Goal: Use online tool/utility: Utilize a website feature to perform a specific function

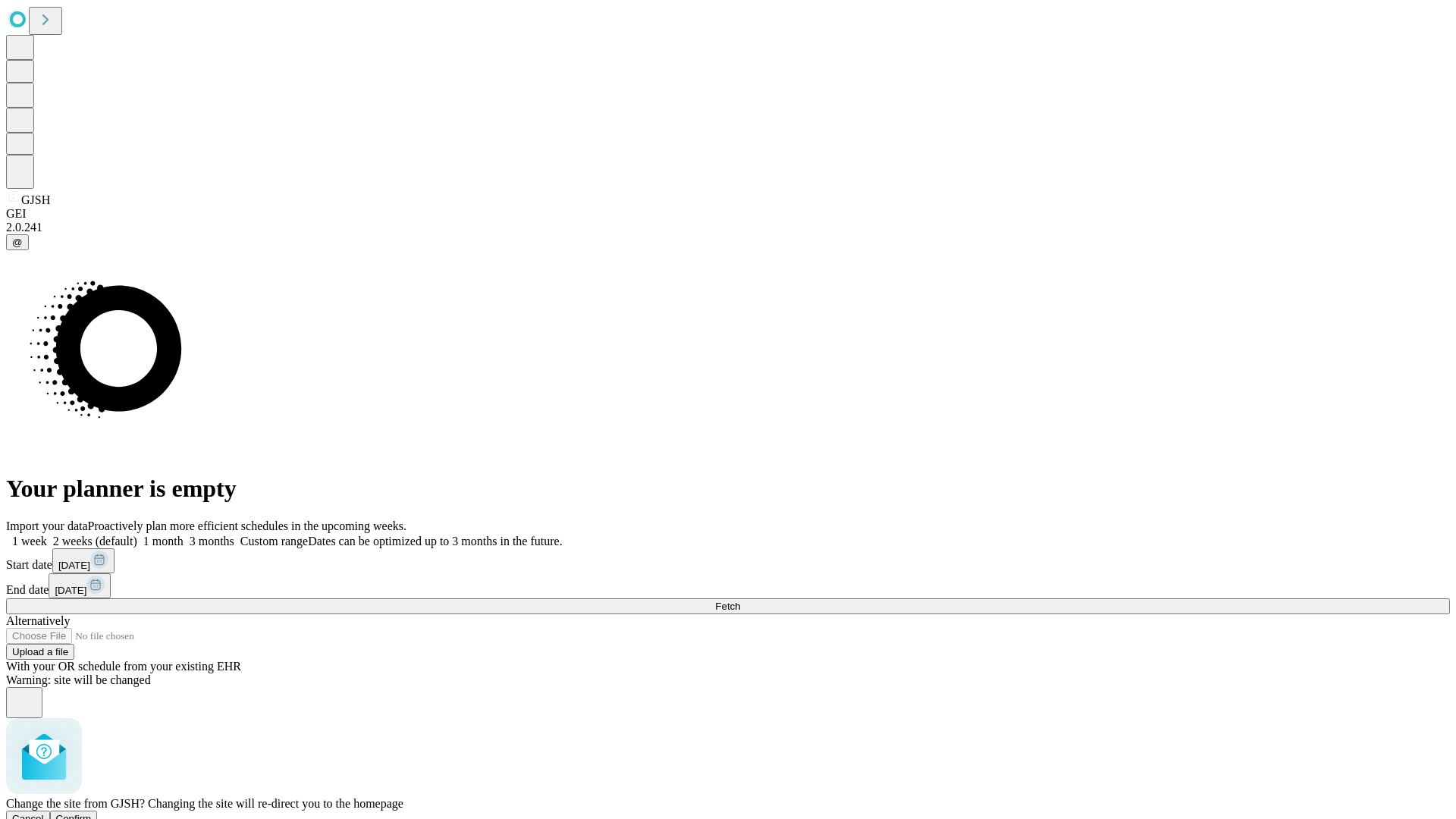
click at [91, 813] on span "Confirm" at bounding box center [74, 819] width 35 height 12
click at [184, 535] on label "1 month" at bounding box center [160, 540] width 46 height 13
click at [740, 601] on span "Fetch" at bounding box center [728, 607] width 25 height 12
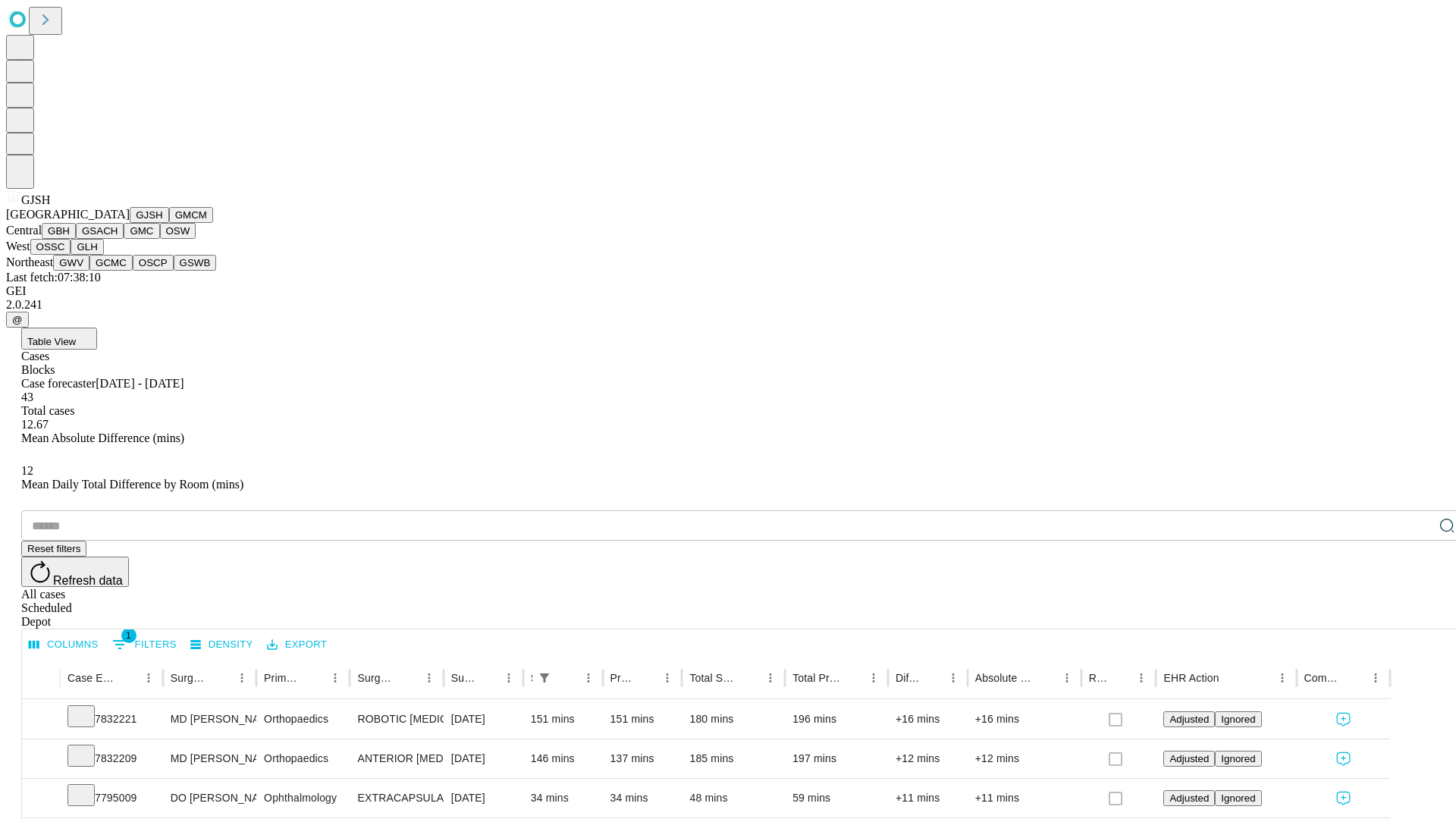
click at [170, 223] on button "GMCM" at bounding box center [191, 215] width 44 height 16
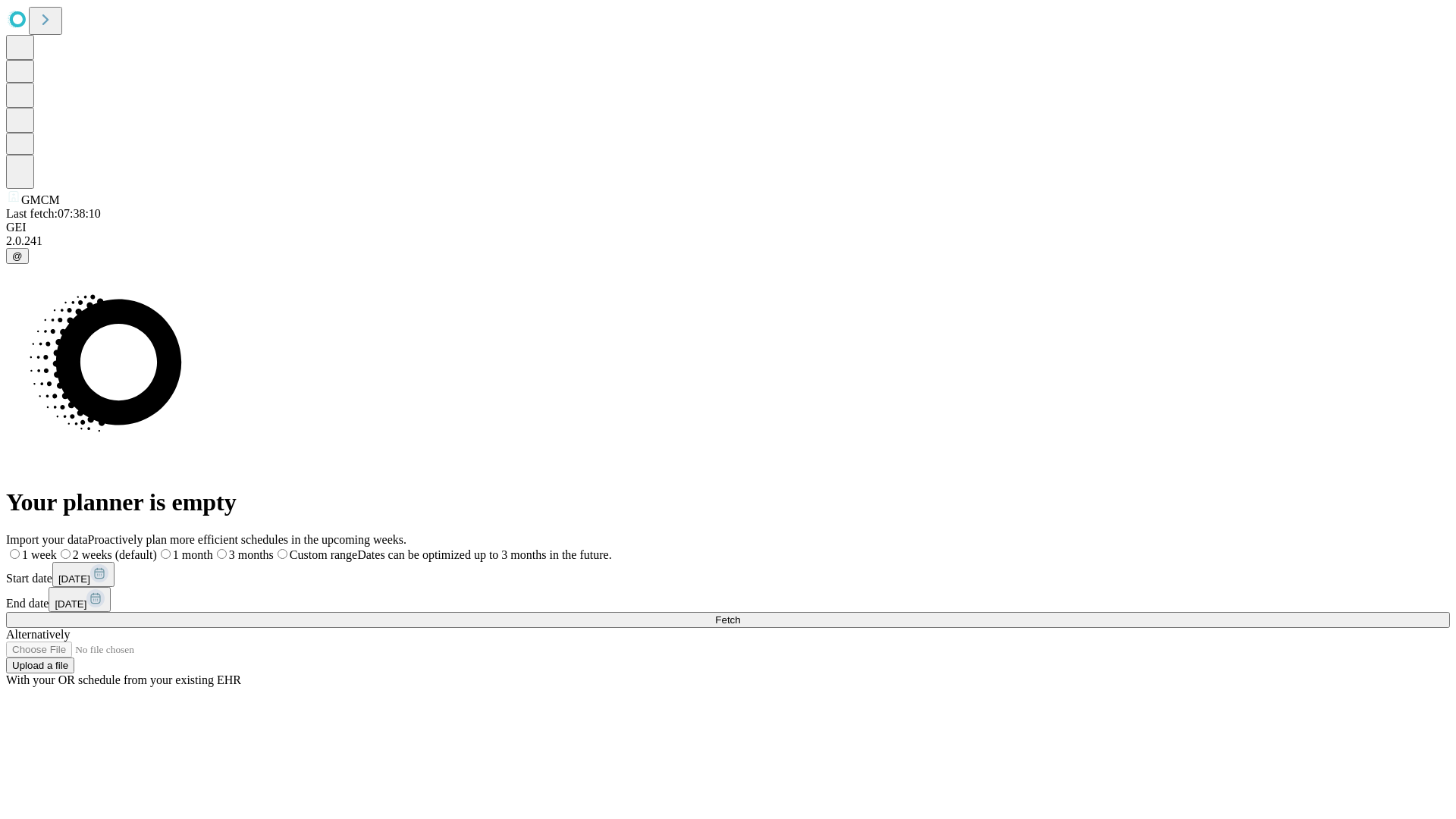
click at [740, 614] on span "Fetch" at bounding box center [728, 620] width 25 height 12
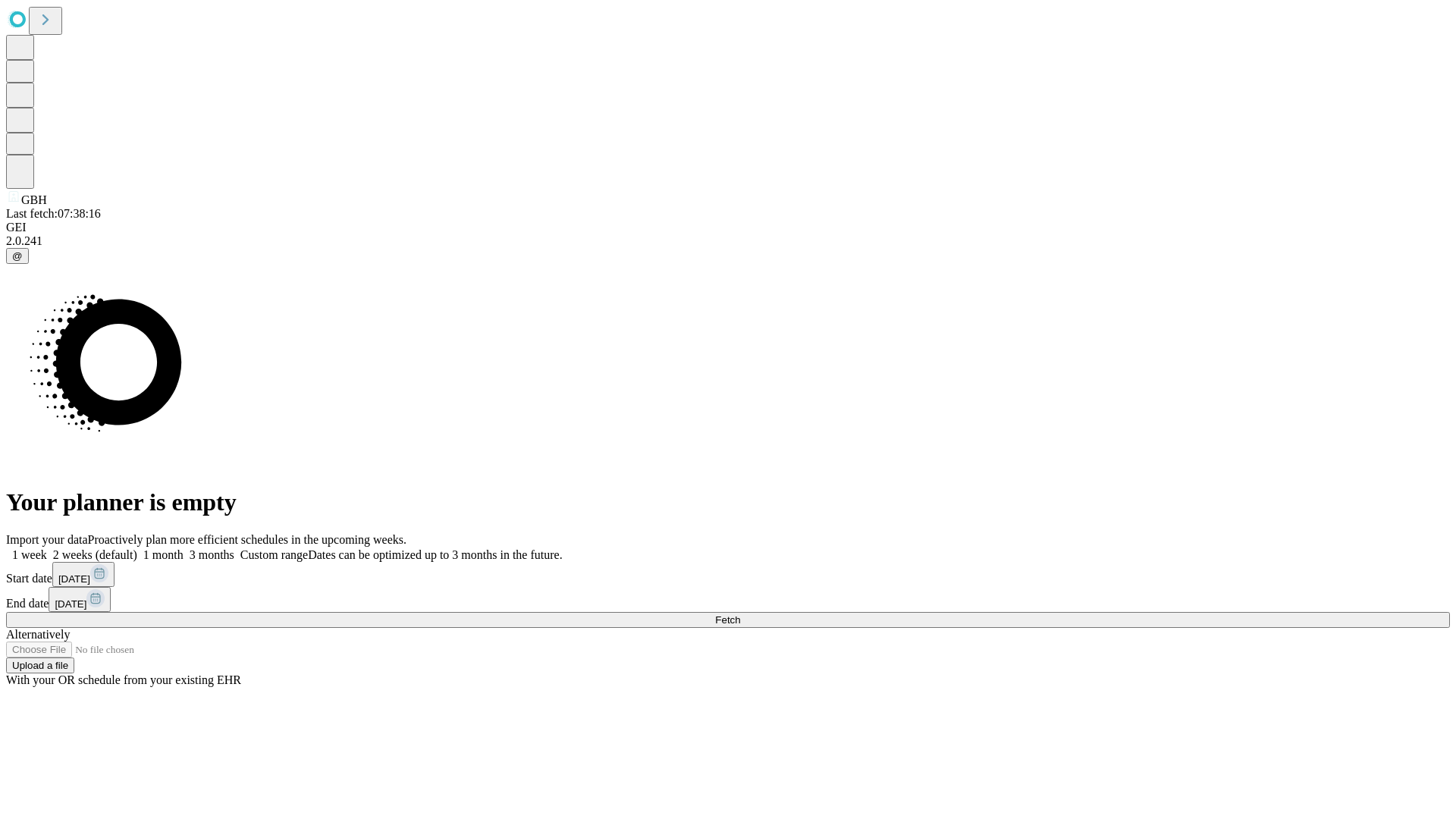
click at [184, 548] on label "1 month" at bounding box center [160, 554] width 46 height 13
click at [740, 614] on span "Fetch" at bounding box center [728, 620] width 25 height 12
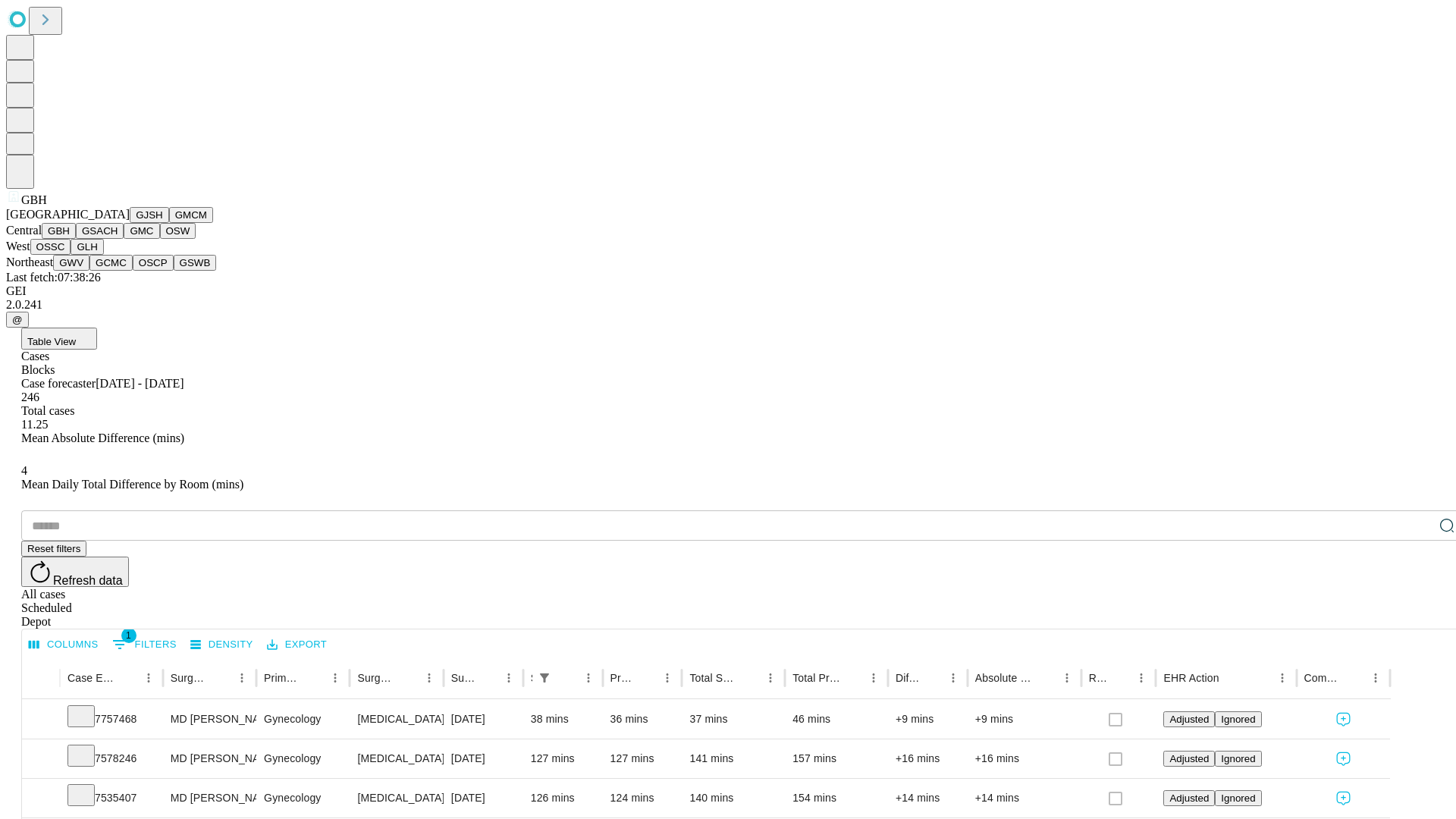
click at [117, 239] on button "GSACH" at bounding box center [99, 231] width 48 height 16
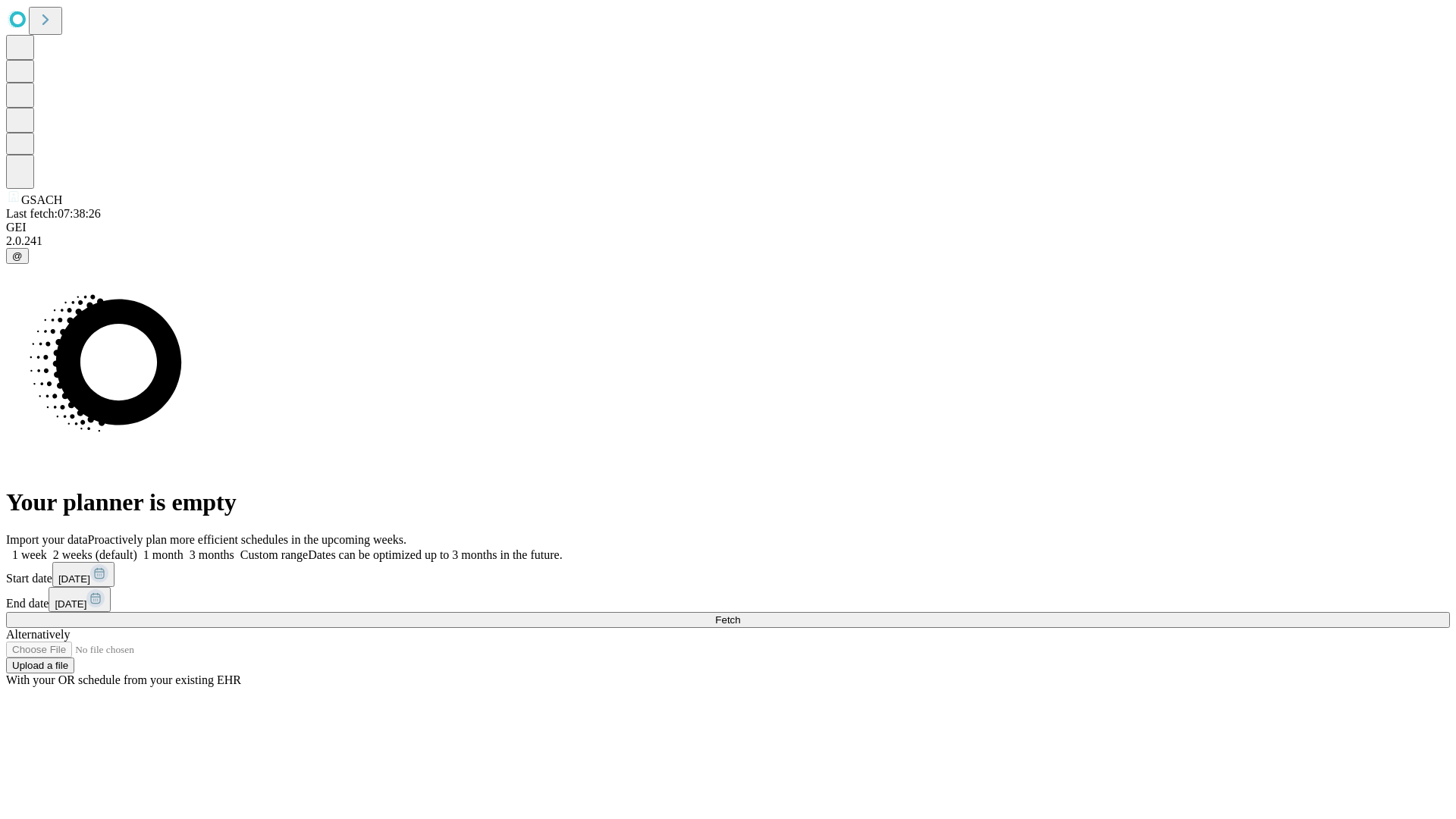
click at [184, 548] on label "1 month" at bounding box center [160, 554] width 46 height 13
click at [740, 614] on span "Fetch" at bounding box center [728, 620] width 25 height 12
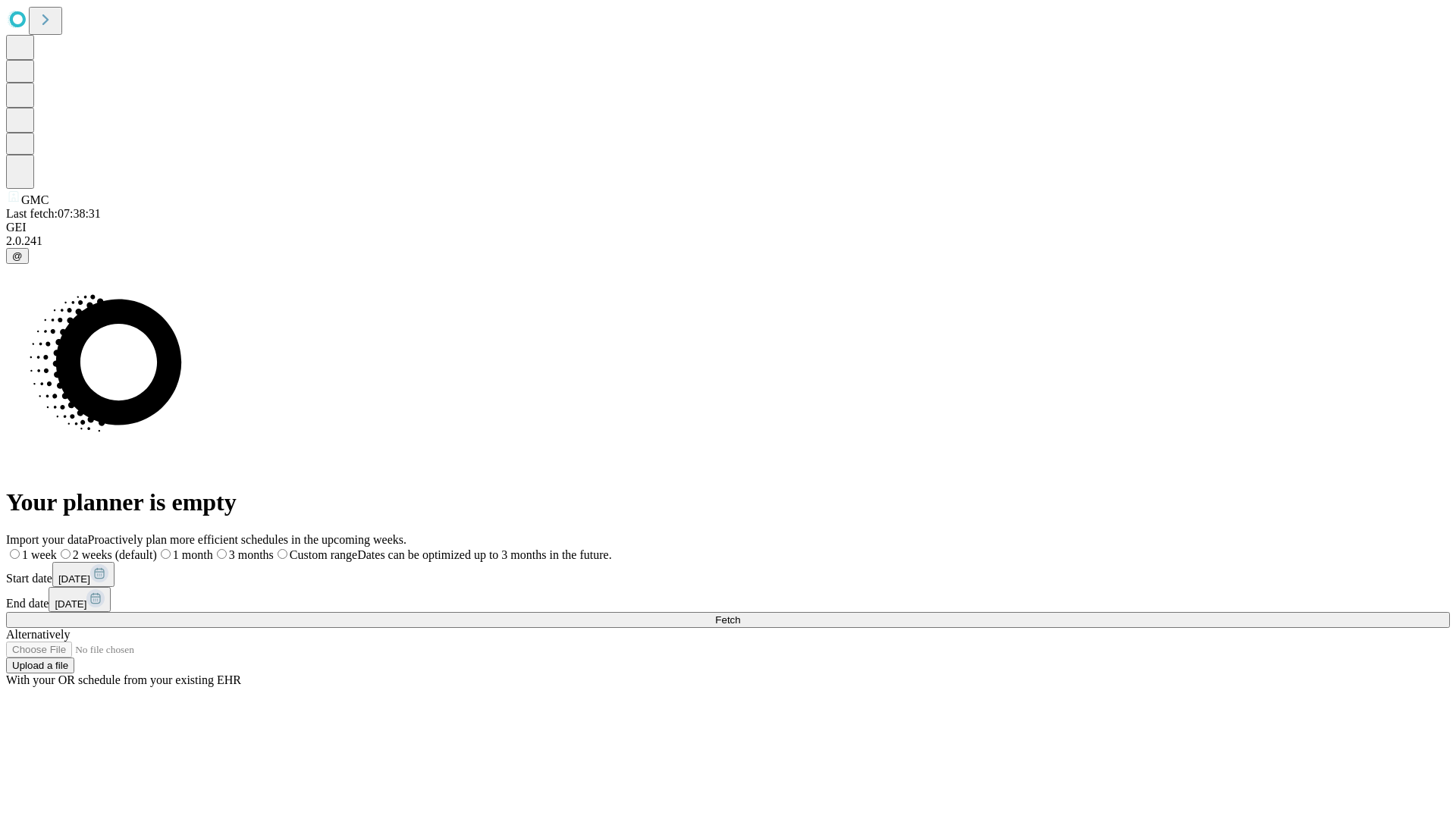
click at [213, 548] on label "1 month" at bounding box center [185, 554] width 56 height 13
click at [740, 614] on span "Fetch" at bounding box center [728, 620] width 25 height 12
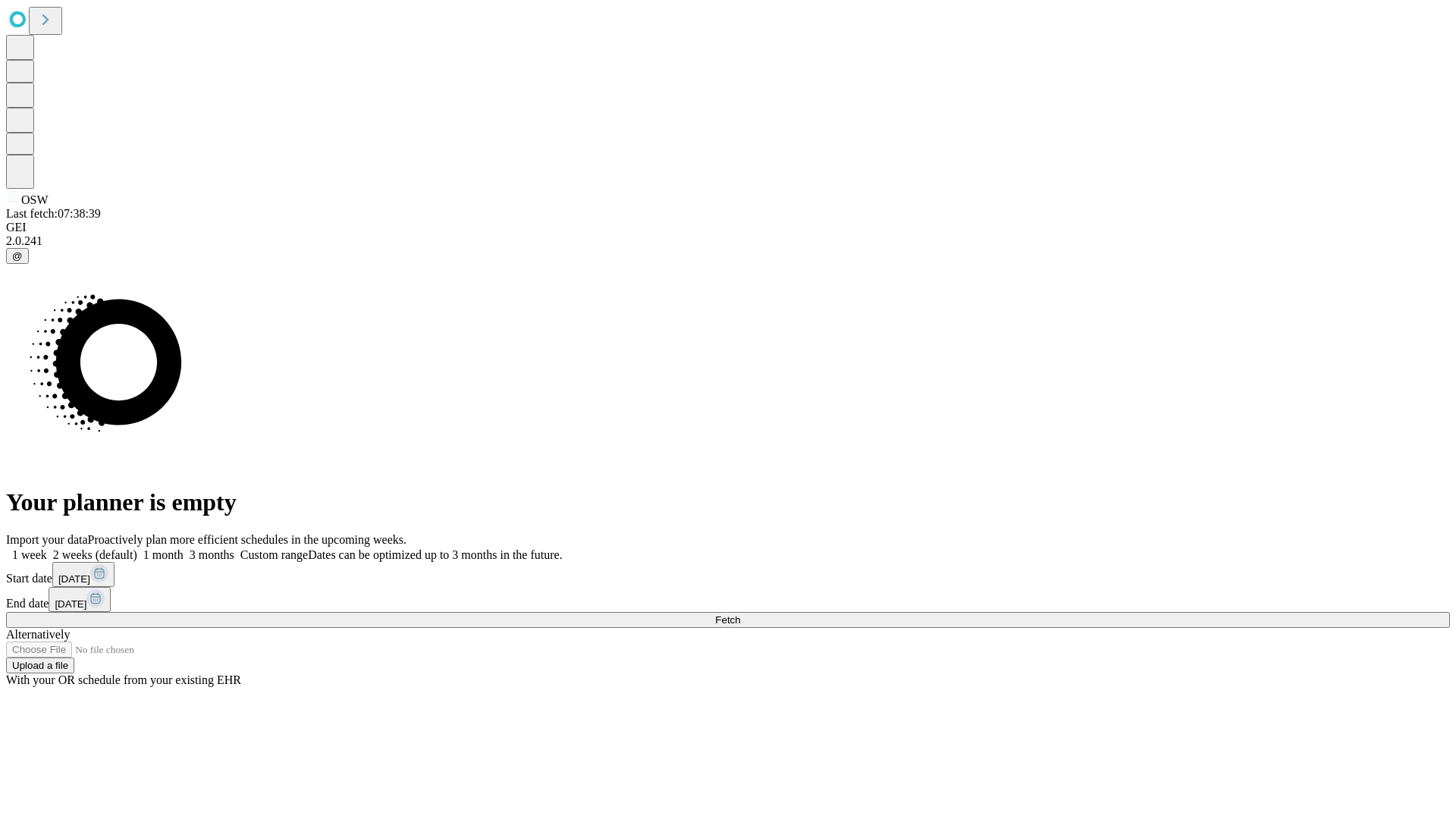
click at [184, 548] on label "1 month" at bounding box center [160, 554] width 46 height 13
click at [740, 614] on span "Fetch" at bounding box center [728, 620] width 25 height 12
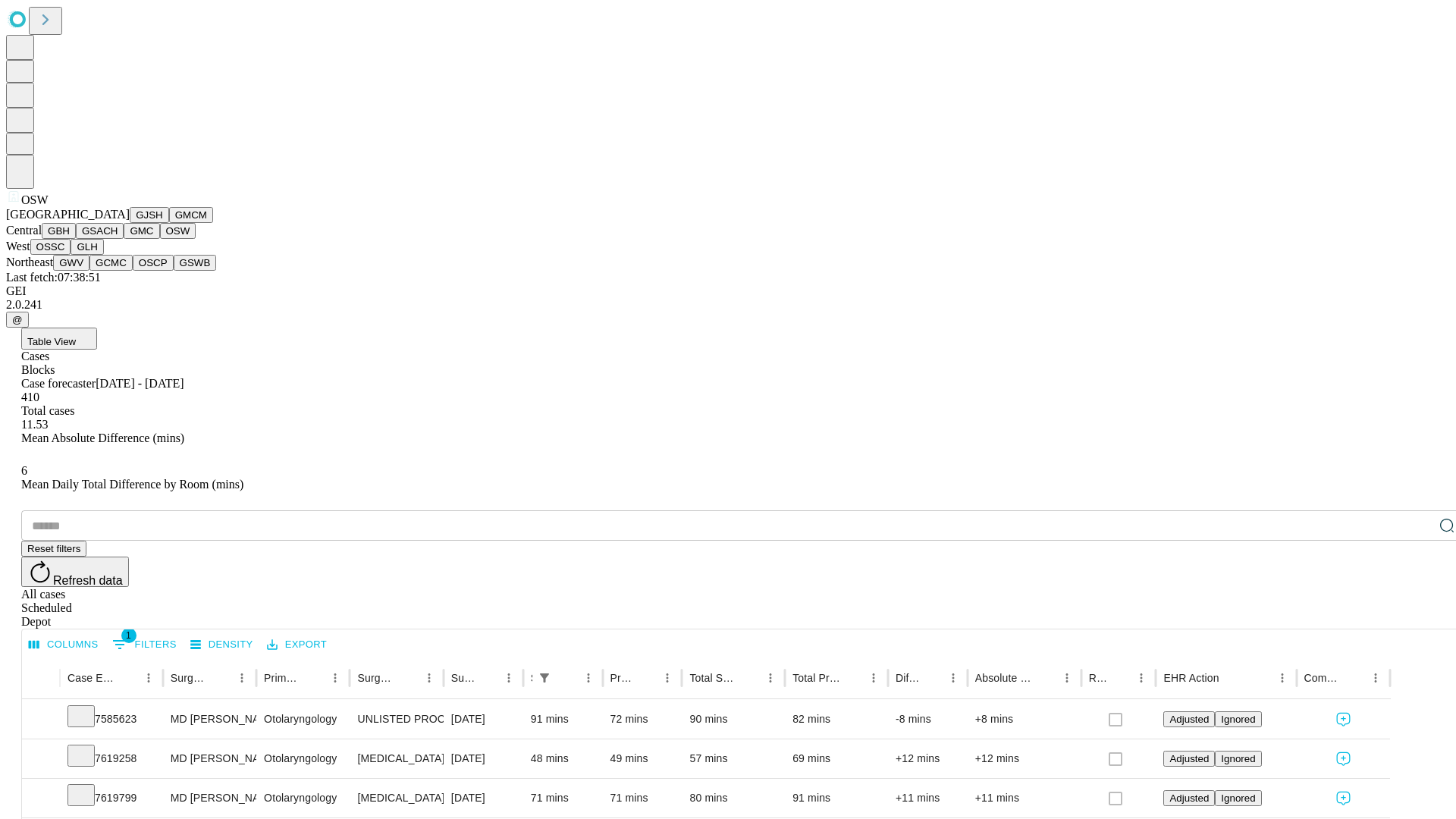
click at [71, 255] on button "OSSC" at bounding box center [50, 247] width 41 height 16
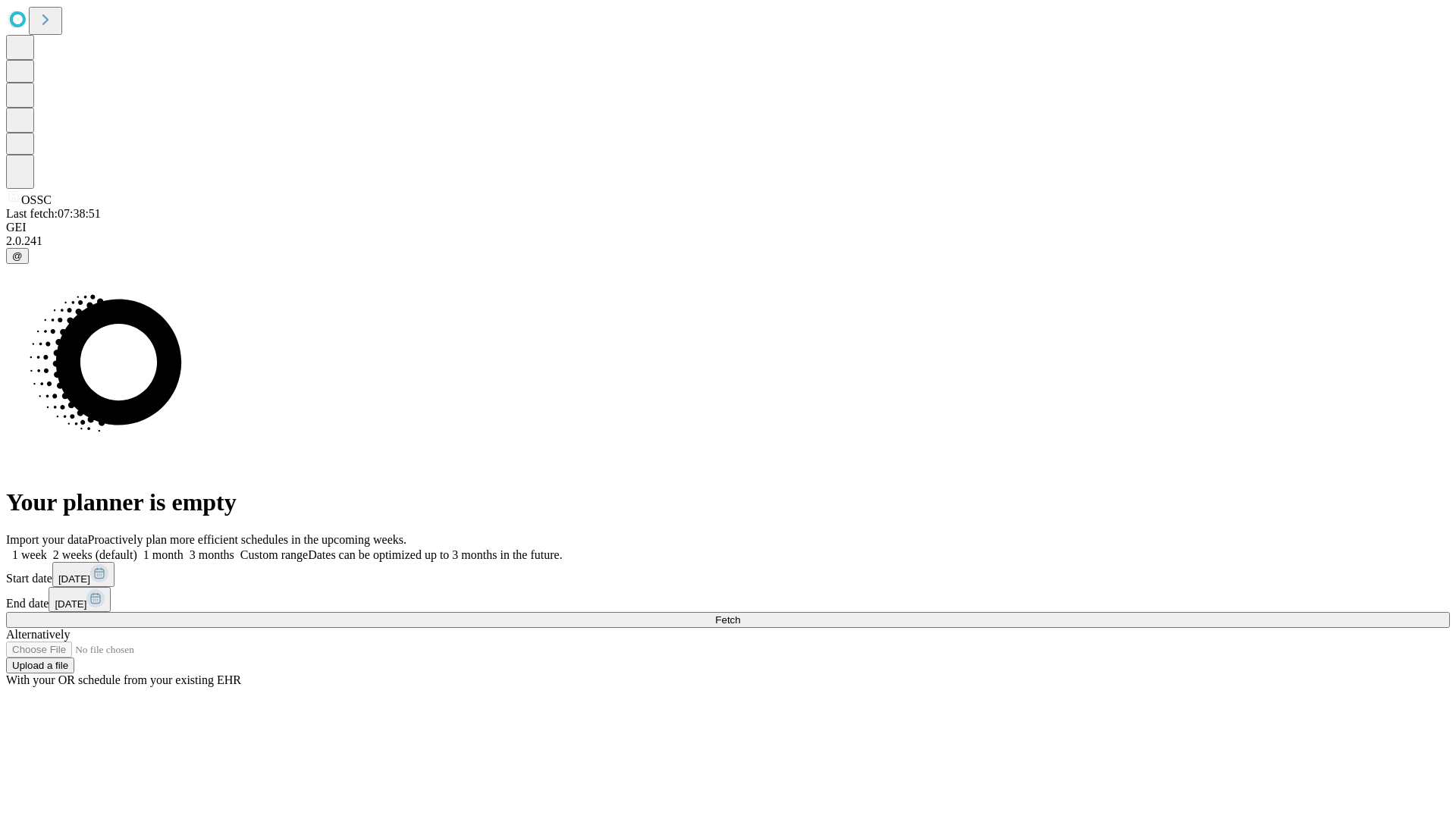
click at [184, 548] on label "1 month" at bounding box center [160, 554] width 46 height 13
click at [740, 614] on span "Fetch" at bounding box center [728, 620] width 25 height 12
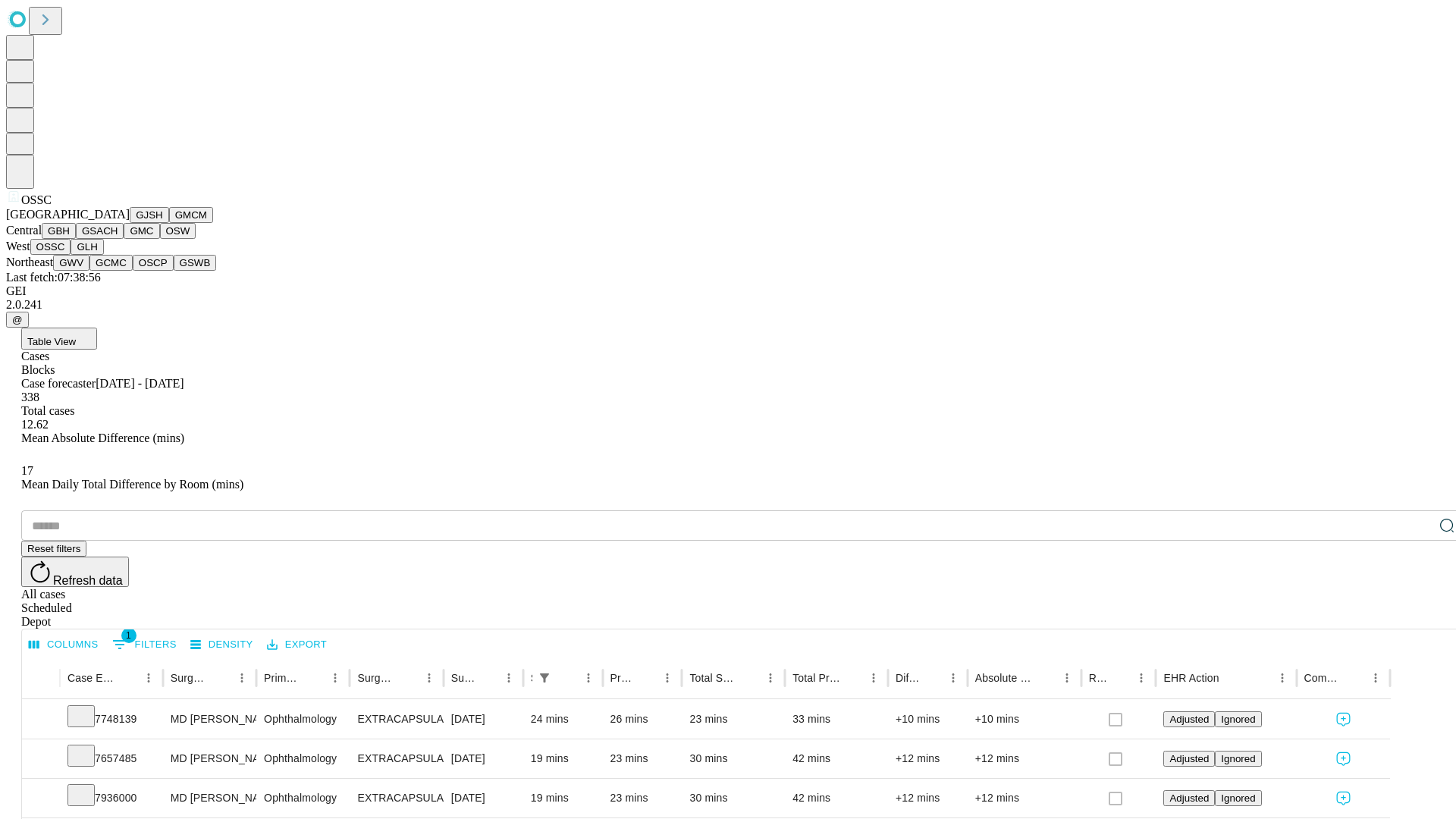
click at [103, 255] on button "GLH" at bounding box center [86, 247] width 33 height 16
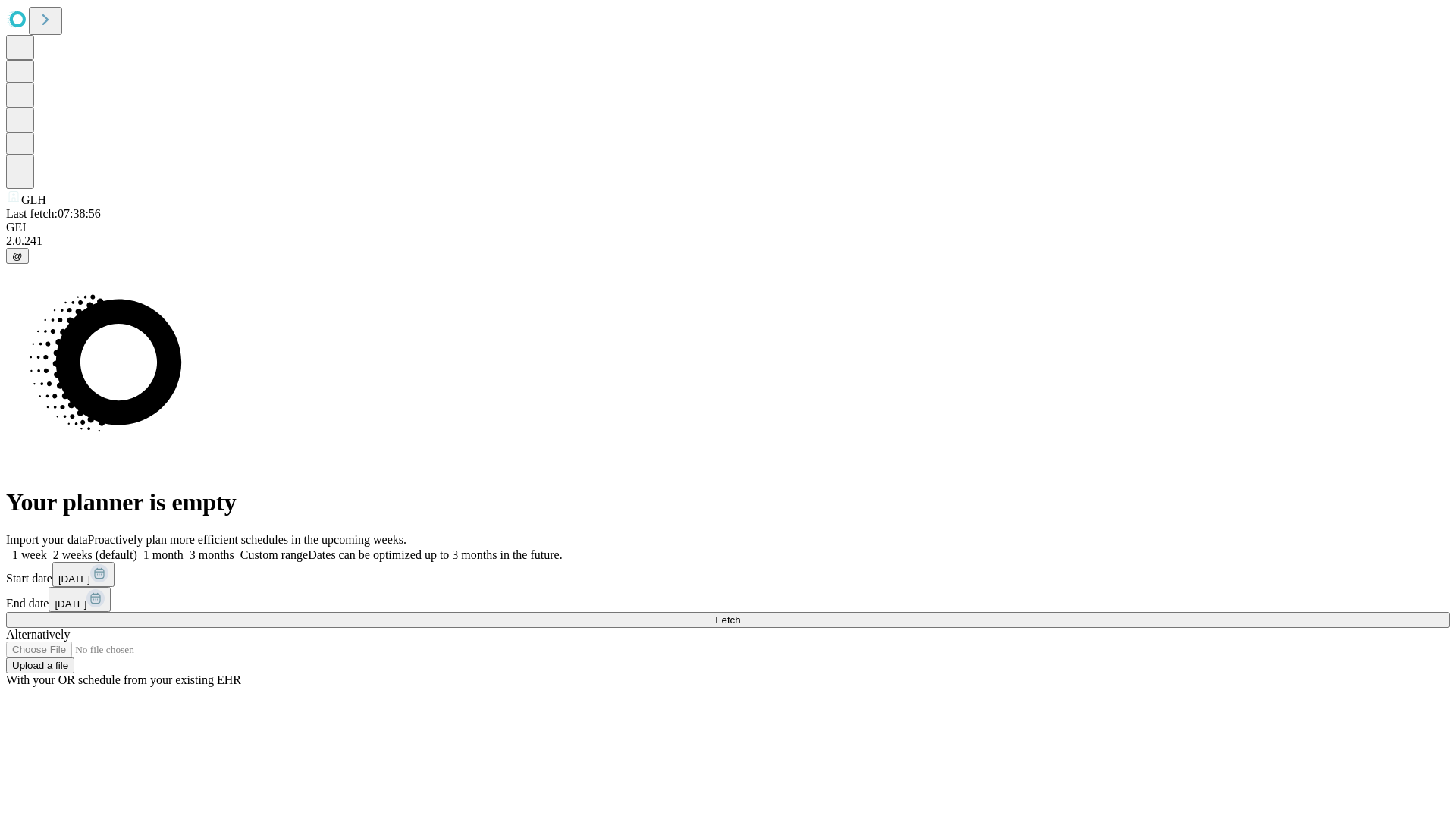
click at [184, 548] on label "1 month" at bounding box center [160, 554] width 46 height 13
click at [740, 614] on span "Fetch" at bounding box center [728, 620] width 25 height 12
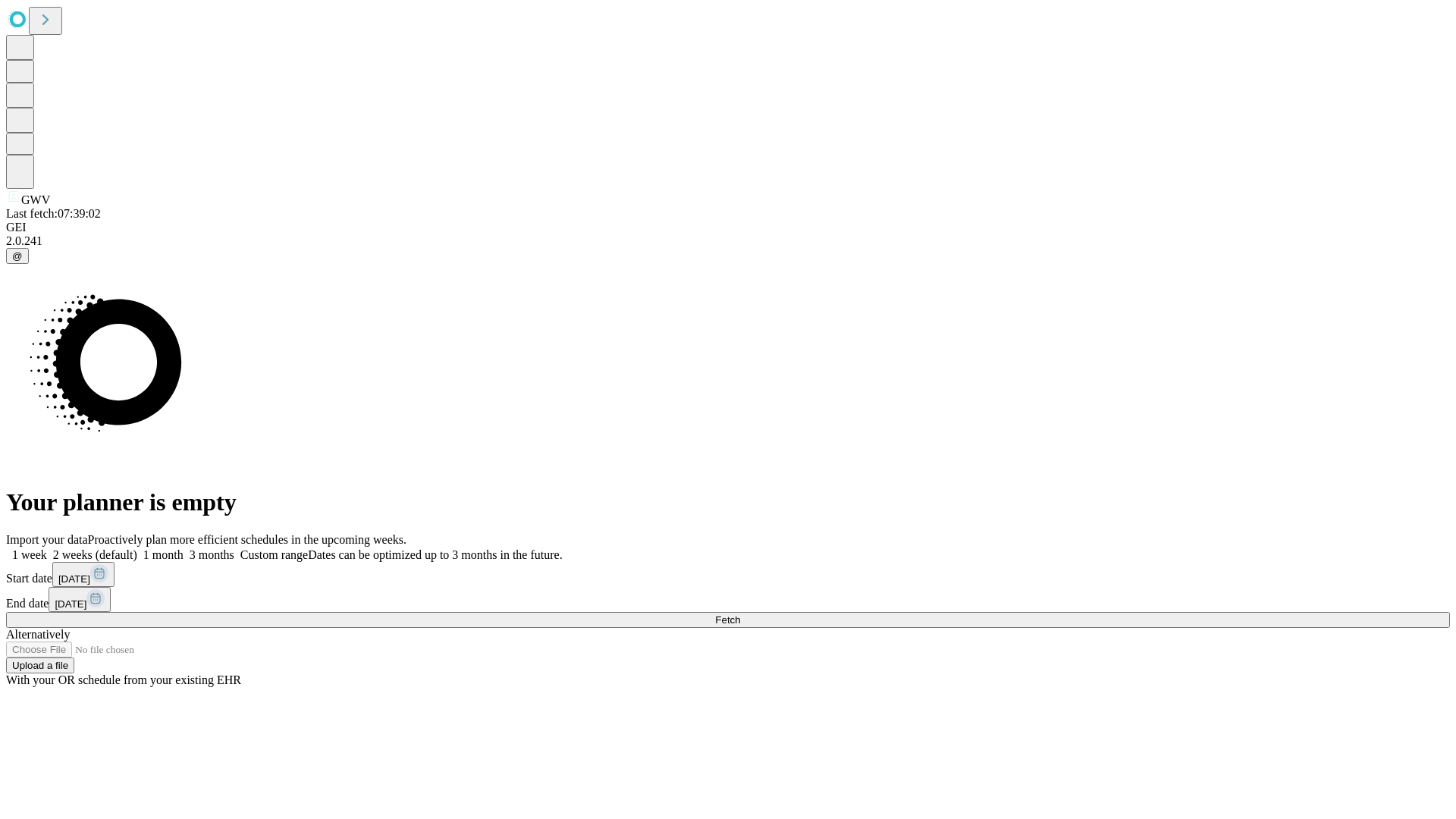
click at [184, 548] on label "1 month" at bounding box center [160, 554] width 46 height 13
click at [740, 614] on span "Fetch" at bounding box center [728, 620] width 25 height 12
